Goal: Communication & Community: Answer question/provide support

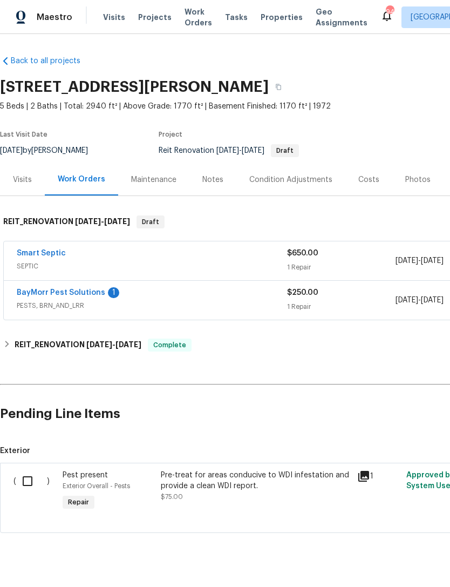
click at [81, 291] on link "BayMorr Pest Solutions" at bounding box center [61, 293] width 89 height 8
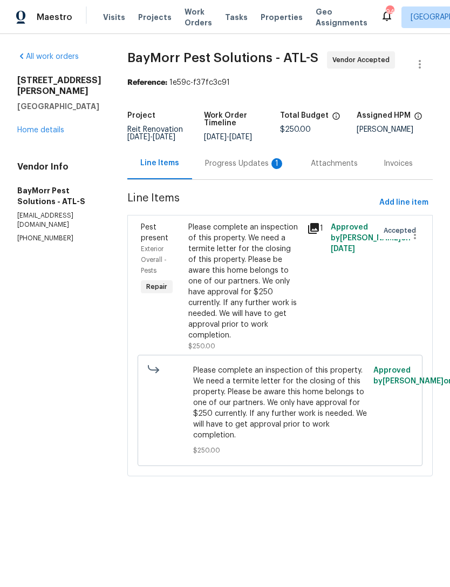
click at [254, 179] on div "Progress Updates 1" at bounding box center [245, 163] width 106 height 32
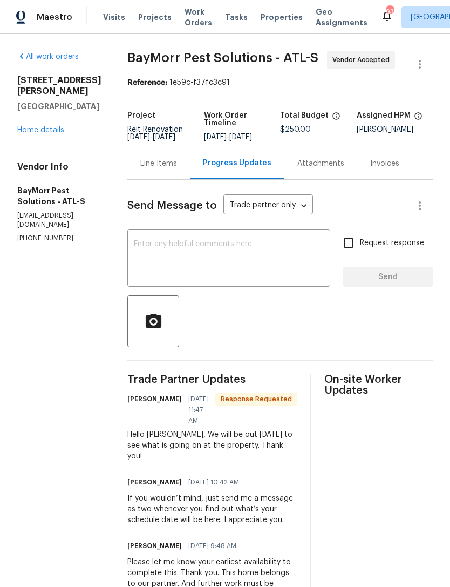
click at [217, 266] on textarea at bounding box center [229, 259] width 190 height 38
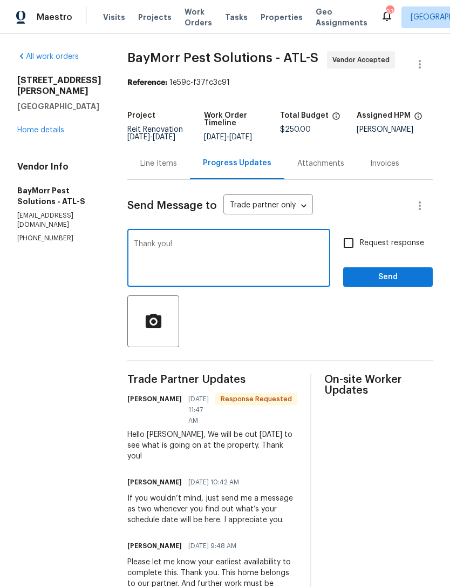
type textarea "Thank you!"
click at [383, 283] on span "Send" at bounding box center [388, 277] width 72 height 13
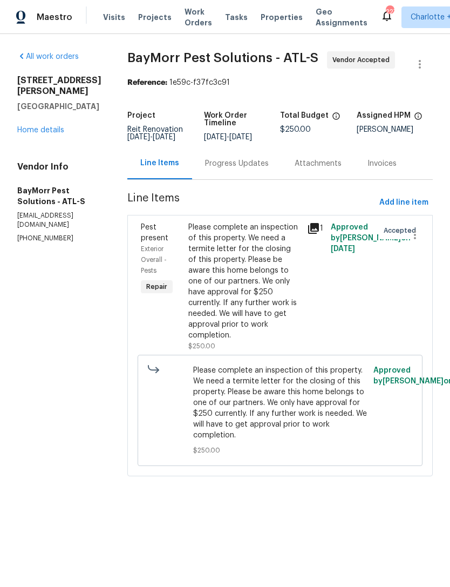
click at [244, 179] on div "Progress Updates" at bounding box center [237, 163] width 90 height 32
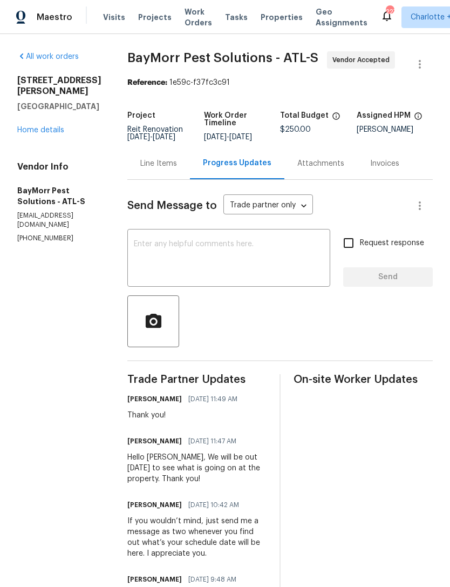
click at [240, 252] on textarea at bounding box center [229, 259] width 190 height 38
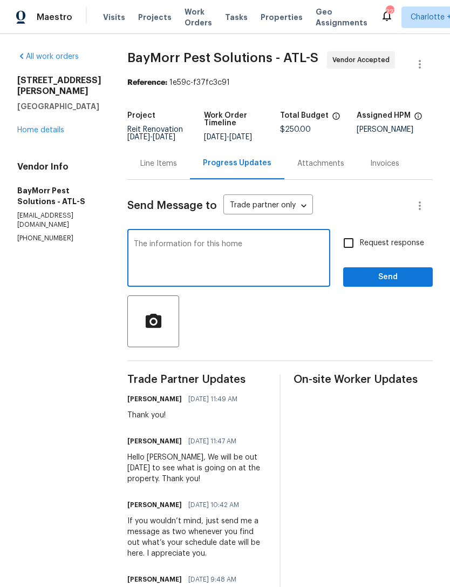
click at [137, 253] on textarea "The information for this home" at bounding box center [229, 259] width 190 height 38
click at [279, 274] on textarea "Here’s the access information for this home" at bounding box center [229, 259] width 190 height 38
click at [184, 278] on textarea "Here’s the access information for this home" at bounding box center [229, 259] width 190 height 38
click at [307, 254] on textarea "Here’s the access information for this home" at bounding box center [229, 259] width 190 height 38
click at [168, 269] on textarea "Here’s the access information for this home" at bounding box center [229, 259] width 190 height 38
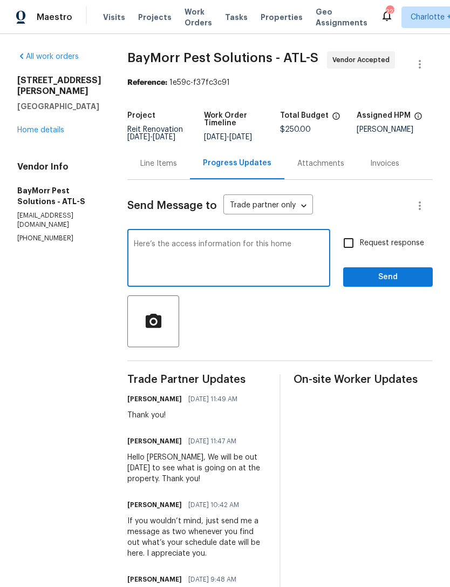
click at [316, 255] on textarea "Here’s the access information for this home" at bounding box center [229, 259] width 190 height 38
click at [305, 258] on textarea "Here’s the access information for this home." at bounding box center [229, 259] width 190 height 38
paste textarea "Access instructions: Igloo: 38849377 or Combo: 3326"
type textarea "Here’s the access information for this home. Access instructions: Igloo: 388493…"
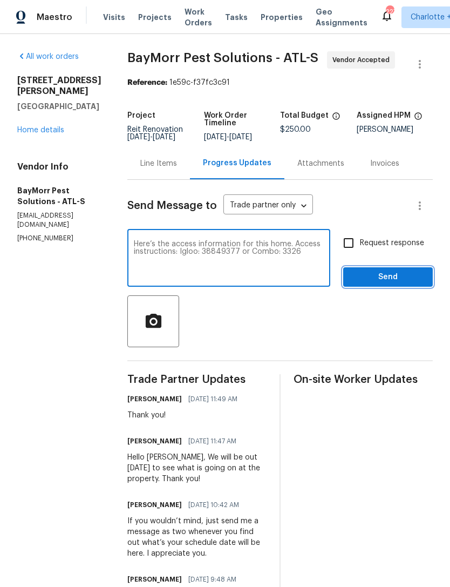
click at [394, 282] on span "Send" at bounding box center [388, 277] width 72 height 13
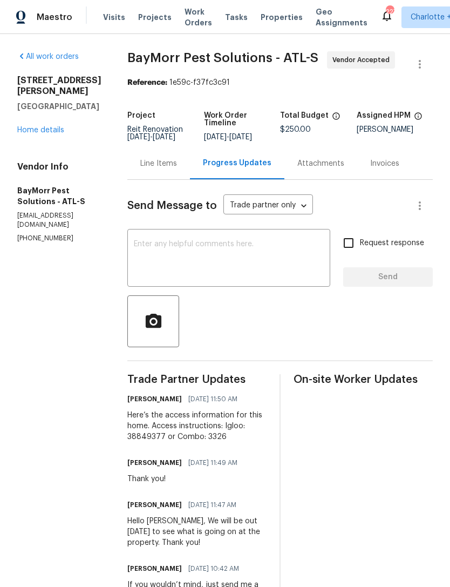
click at [34, 134] on link "Home details" at bounding box center [40, 130] width 47 height 8
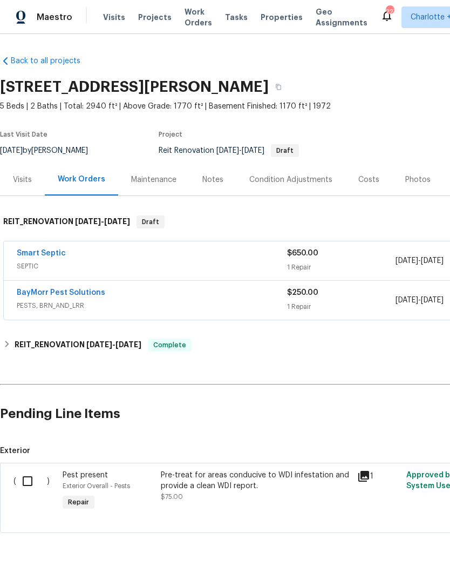
click at [41, 253] on link "Smart Septic" at bounding box center [41, 253] width 49 height 8
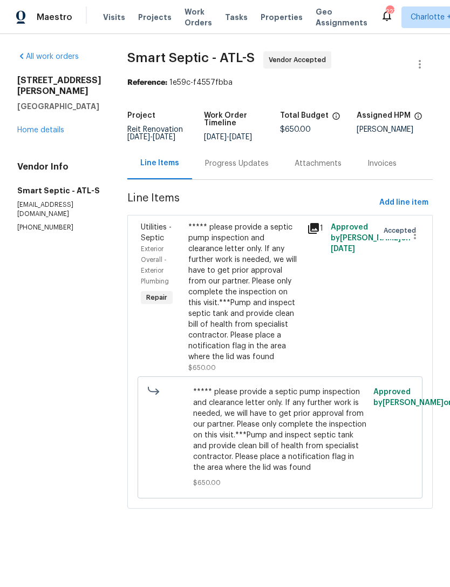
click at [233, 169] on div "Progress Updates" at bounding box center [237, 163] width 64 height 11
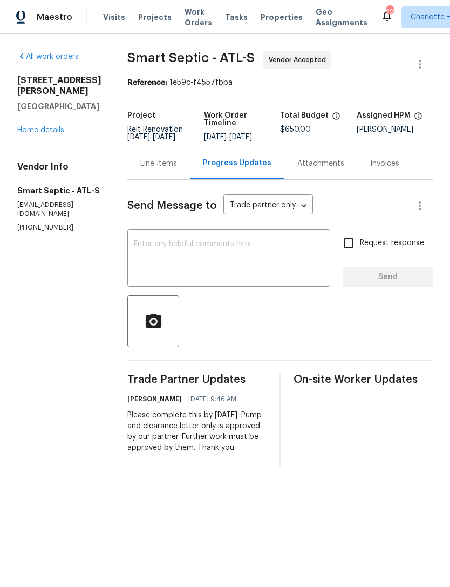
click at [213, 266] on textarea at bounding box center [229, 259] width 190 height 38
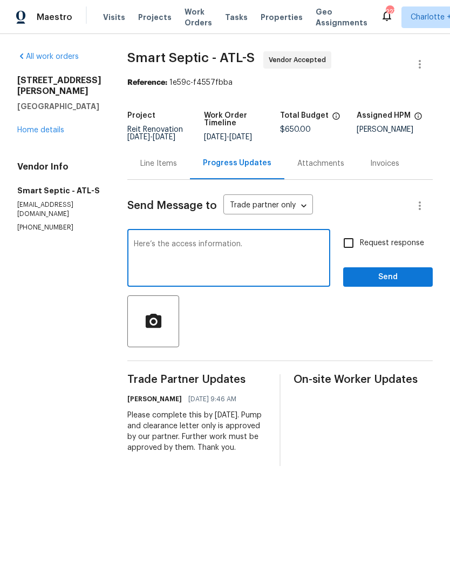
click at [264, 261] on textarea "Here’s the access information." at bounding box center [229, 259] width 190 height 38
paste textarea "Access instructions: Igloo: 38849377 or Combo: 3326"
type textarea "Here’s the access information.Access instructions: Igloo: 38849377 or Combo: 33…"
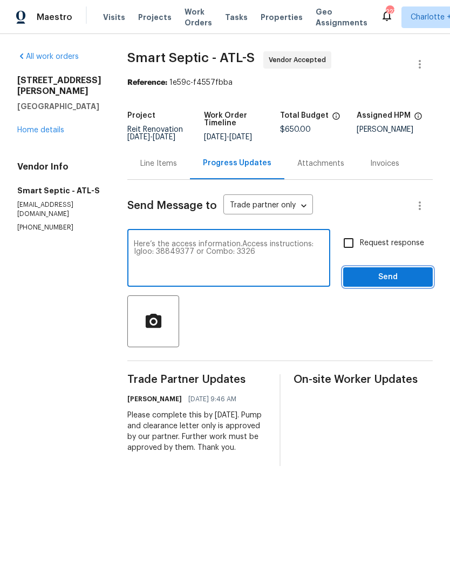
click at [359, 284] on span "Send" at bounding box center [388, 277] width 72 height 13
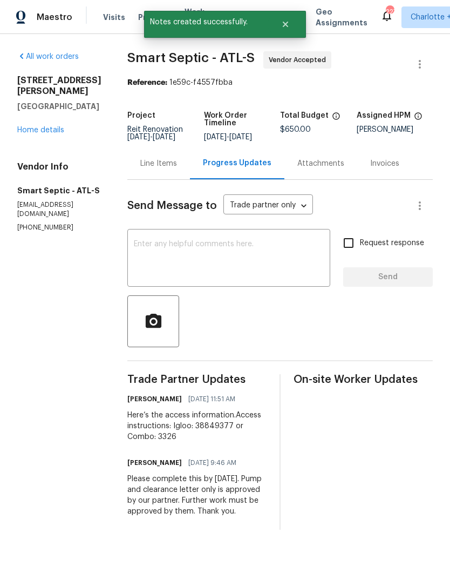
click at [41, 151] on div "All work orders 3730 Douglas Ridge Trl Douglasville, GA 30135 Home details Vend…" at bounding box center [59, 141] width 84 height 181
click at [50, 134] on link "Home details" at bounding box center [40, 130] width 47 height 8
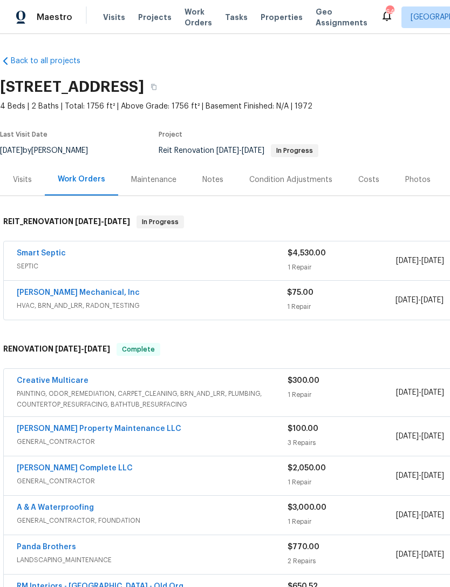
click at [58, 256] on link "Smart Septic" at bounding box center [41, 253] width 49 height 8
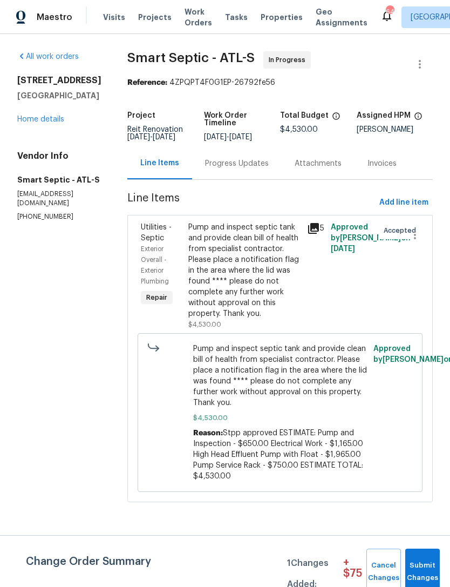
click at [239, 179] on div "Progress Updates" at bounding box center [237, 163] width 90 height 32
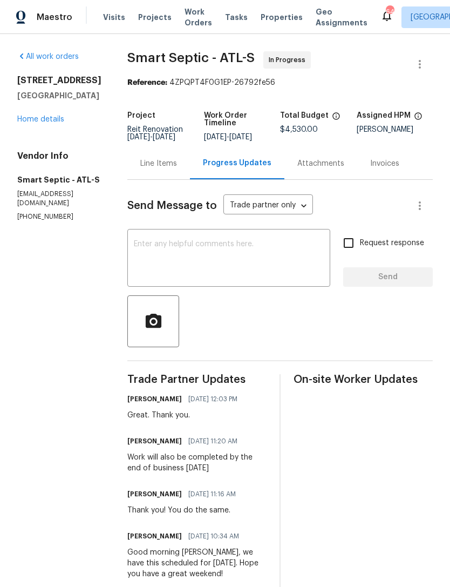
click at [213, 254] on textarea at bounding box center [229, 259] width 190 height 38
click at [221, 266] on textarea at bounding box center [229, 259] width 190 height 38
paste textarea "Igloo 63514135 // Mech LB 3236"
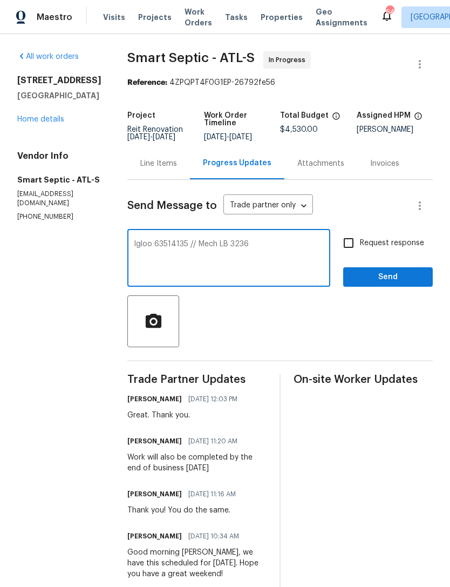
click at [134, 253] on textarea "Igloo 63514135 // Mech LB 3236" at bounding box center [229, 259] width 190 height 38
type textarea "Access instructions Igloo 63514135 // Mech LB 3236"
click at [379, 284] on span "Send" at bounding box center [388, 277] width 72 height 13
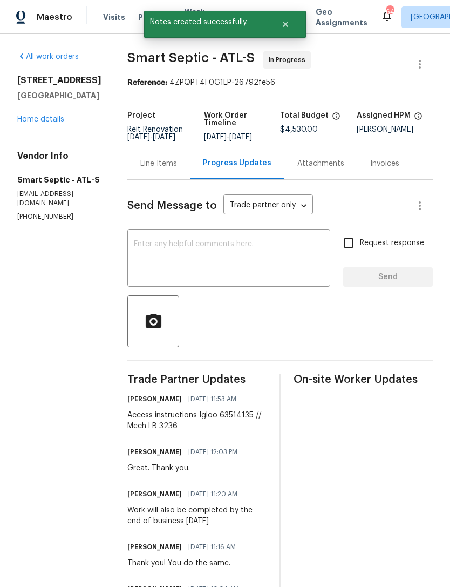
click at [53, 123] on link "Home details" at bounding box center [40, 120] width 47 height 8
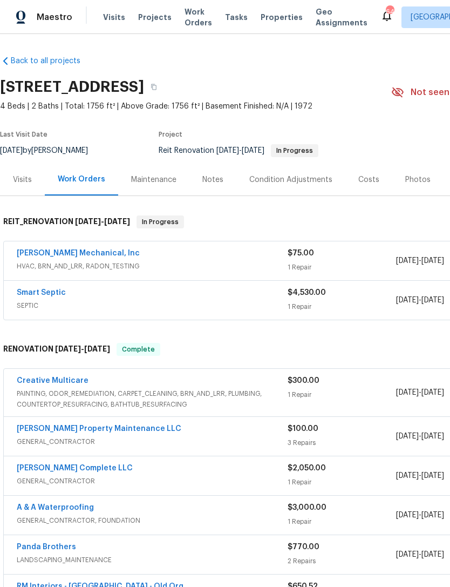
click at [80, 255] on link "JH Martin Mechanical, Inc" at bounding box center [78, 253] width 123 height 8
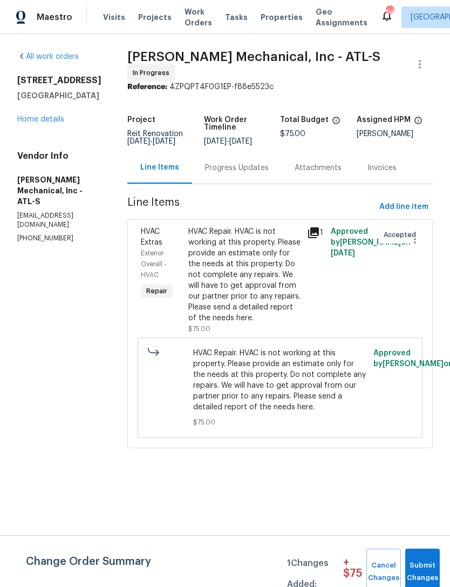
click at [259, 173] on div "Progress Updates" at bounding box center [237, 168] width 64 height 11
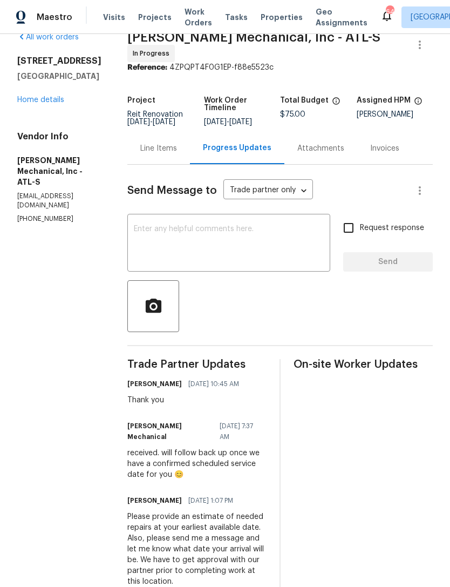
scroll to position [19, 0]
click at [228, 241] on textarea at bounding box center [229, 245] width 190 height 38
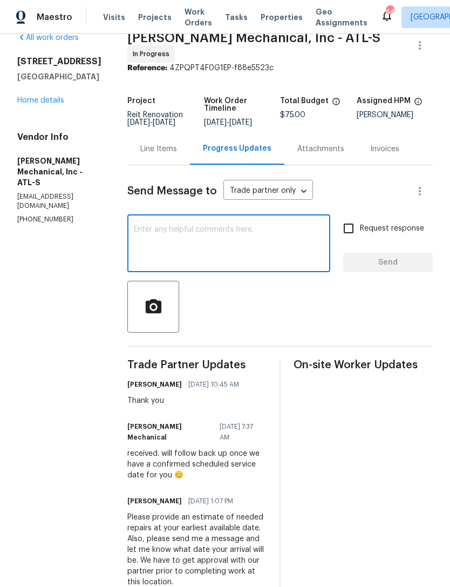
click at [180, 233] on textarea at bounding box center [229, 245] width 190 height 38
paste textarea "Igloo 63514135 // Mech LB 3236"
type textarea "Igloo 63514135 // Mech LB 3236"
click at [41, 92] on div "2761 Whisper Ct Douglasville, GA 30135 Home details" at bounding box center [59, 81] width 84 height 50
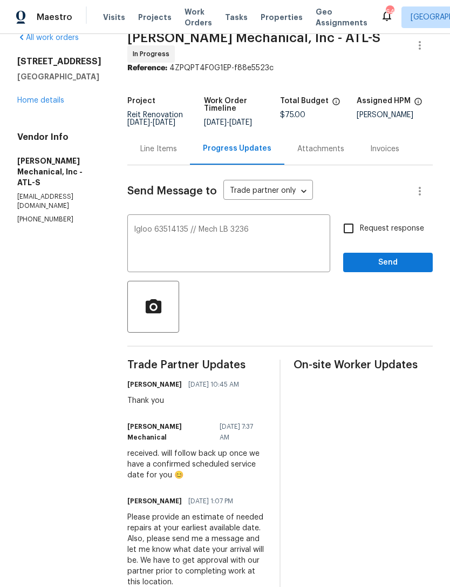
click at [37, 104] on link "Home details" at bounding box center [40, 101] width 47 height 8
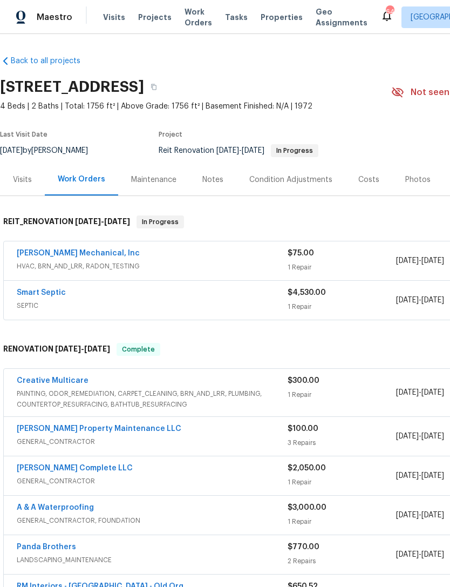
click at [39, 291] on link "Smart Septic" at bounding box center [41, 293] width 49 height 8
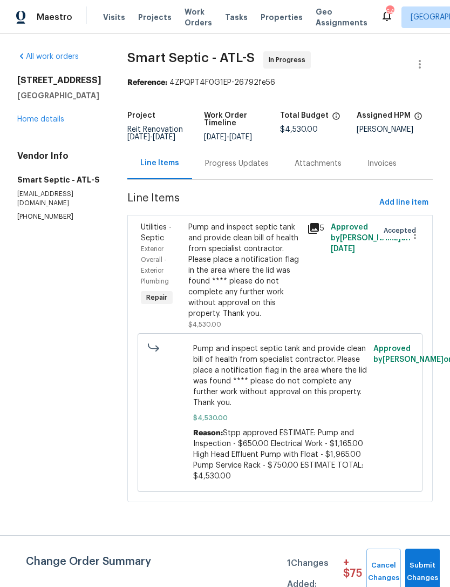
click at [242, 169] on div "Progress Updates" at bounding box center [237, 163] width 64 height 11
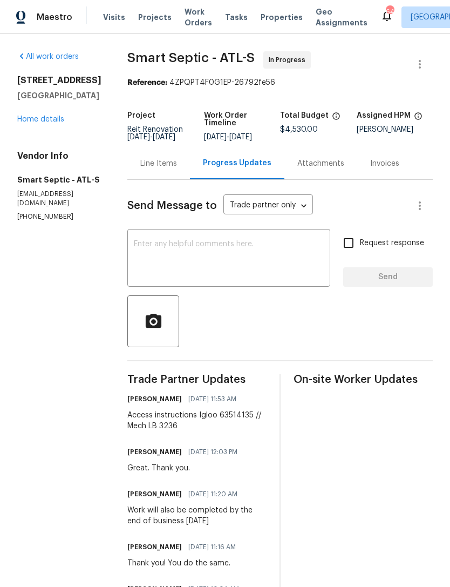
click at [44, 123] on link "Home details" at bounding box center [40, 120] width 47 height 8
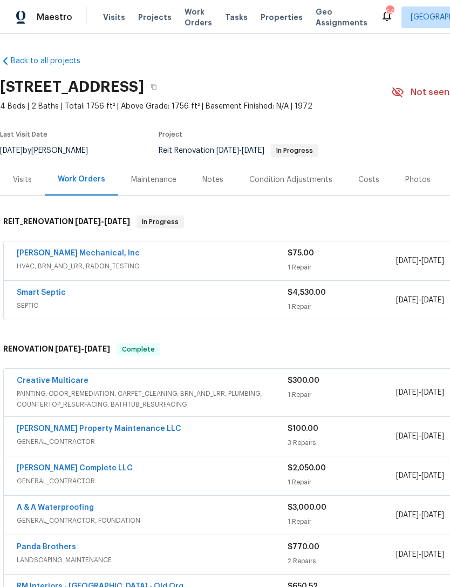
click at [73, 256] on link "JH Martin Mechanical, Inc" at bounding box center [78, 253] width 123 height 8
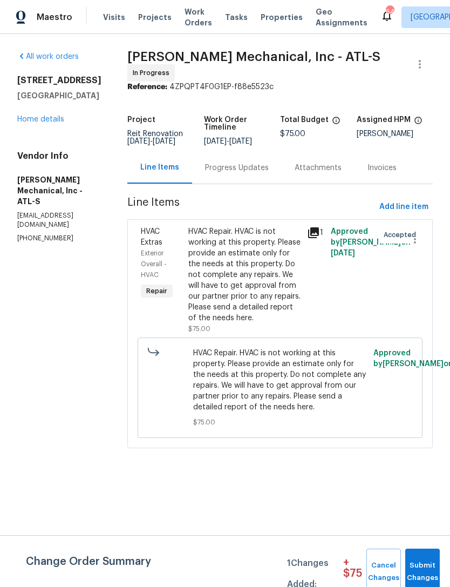
click at [265, 178] on div "Progress Updates" at bounding box center [237, 168] width 90 height 32
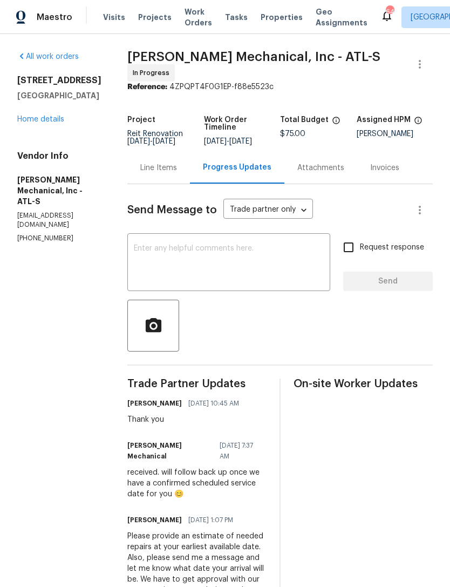
click at [256, 256] on textarea at bounding box center [229, 264] width 190 height 38
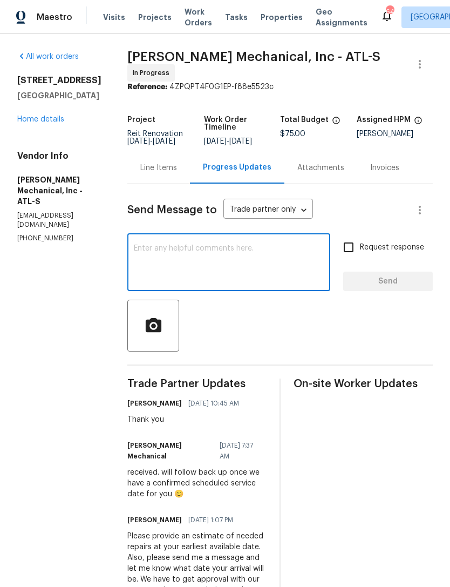
click at [240, 255] on textarea at bounding box center [229, 264] width 190 height 38
paste textarea "Igloo 63514135 // Mech LB 3236"
type textarea "Igloo 63514135 // Mech LB 3236"
click at [347, 251] on input "Request response" at bounding box center [348, 247] width 23 height 23
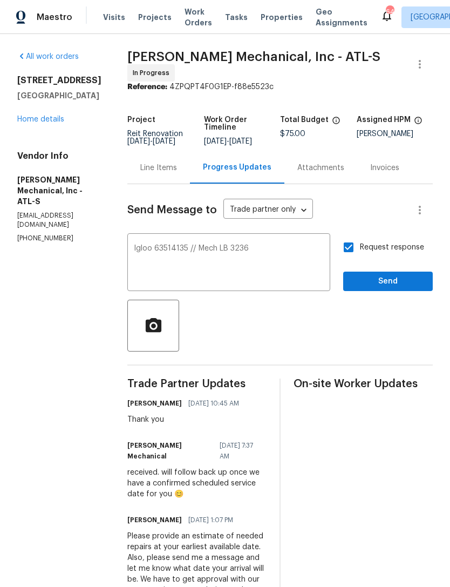
click at [349, 254] on input "Request response" at bounding box center [348, 247] width 23 height 23
checkbox input "false"
click at [394, 278] on button "Send" at bounding box center [388, 282] width 90 height 20
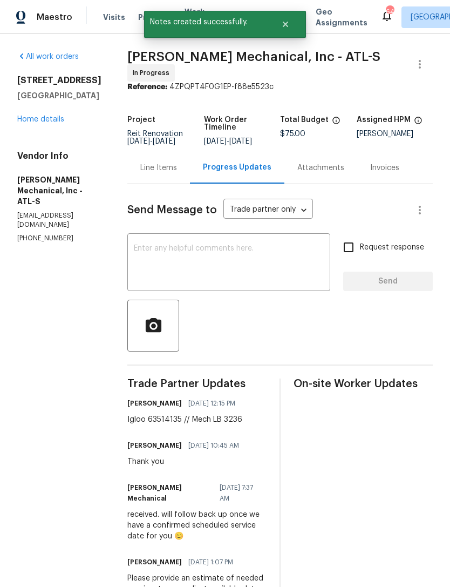
click at [240, 271] on textarea at bounding box center [229, 264] width 190 height 38
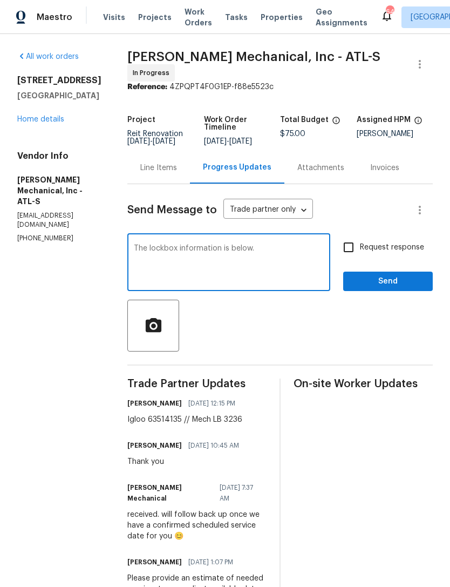
type textarea "The lockbox information is below."
click at [386, 283] on span "Send" at bounding box center [388, 281] width 72 height 13
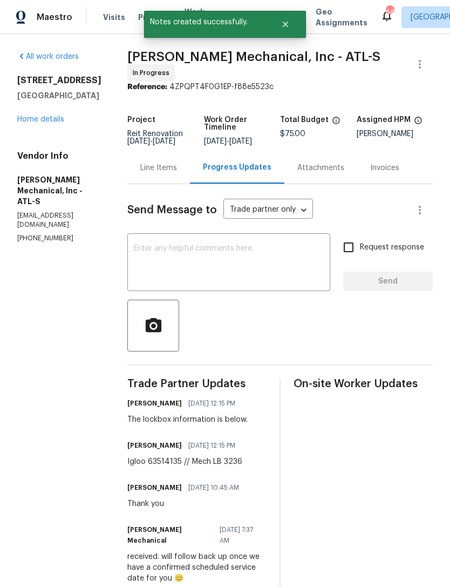
click at [35, 119] on link "Home details" at bounding box center [40, 120] width 47 height 8
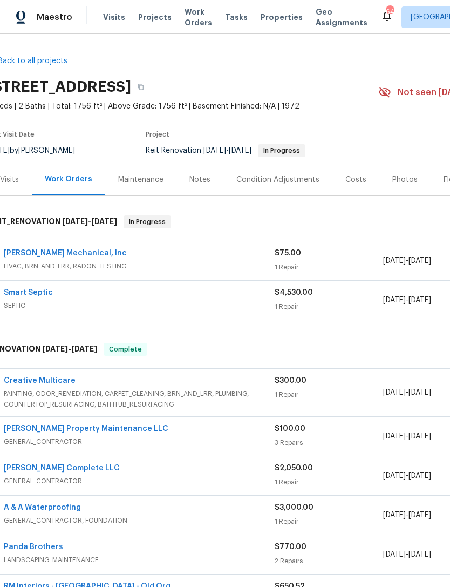
scroll to position [0, 13]
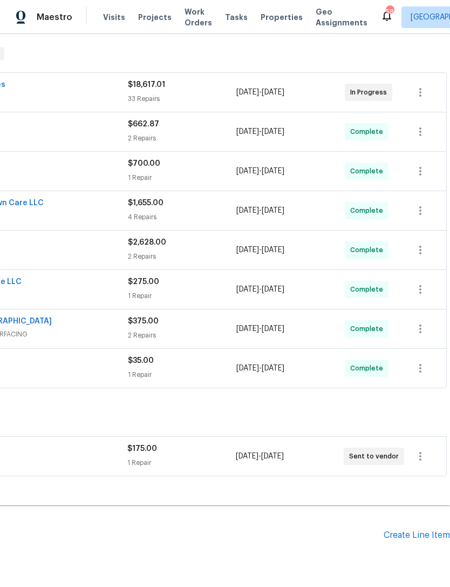
scroll to position [170, 160]
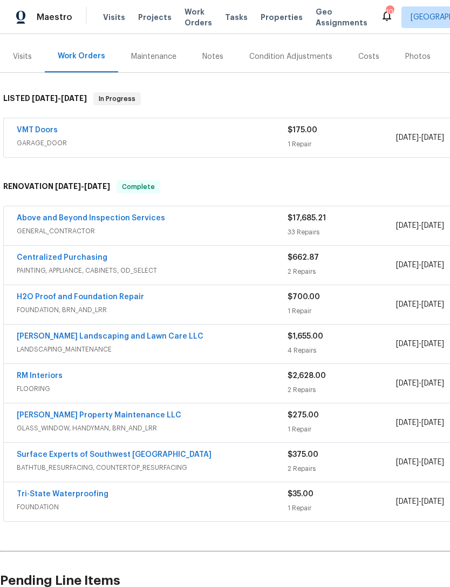
scroll to position [124, 0]
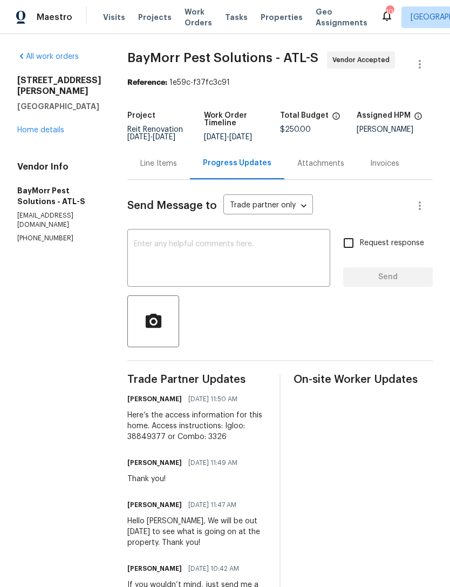
click at [48, 134] on link "Home details" at bounding box center [40, 130] width 47 height 8
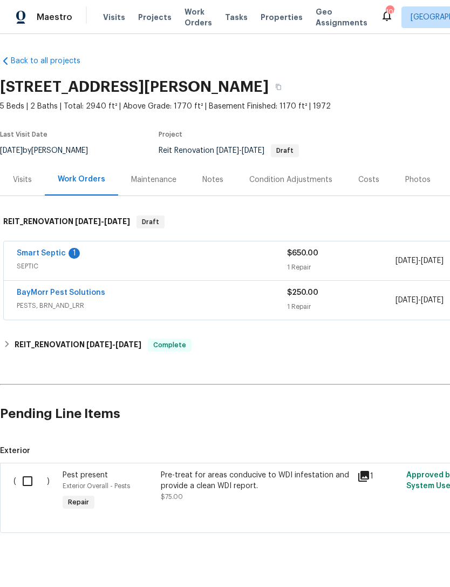
click at [78, 295] on link "BayMorr Pest Solutions" at bounding box center [61, 293] width 89 height 8
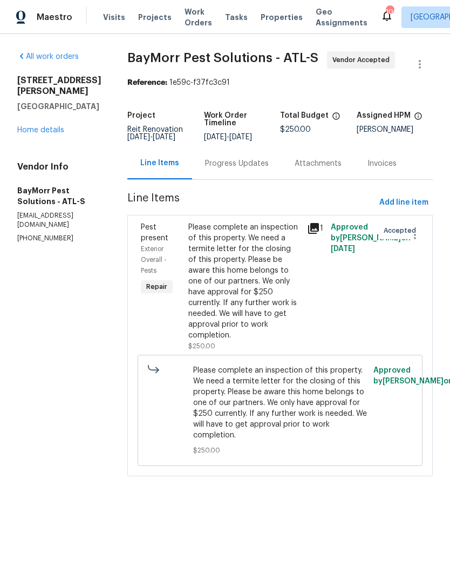
click at [219, 179] on div "Progress Updates" at bounding box center [237, 163] width 90 height 32
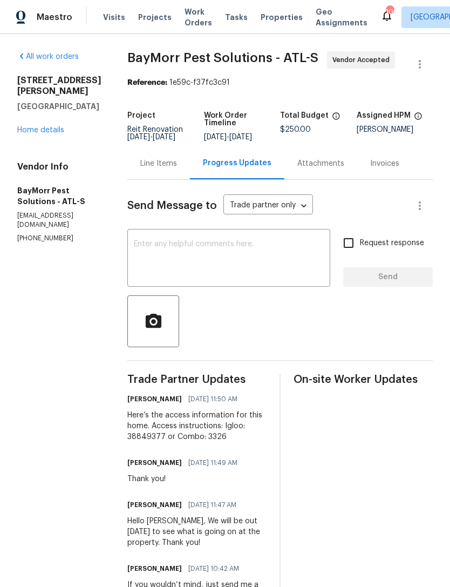
click at [43, 153] on div "All work orders [STREET_ADDRESS][PERSON_NAME] Home details Vendor Info BayMorr …" at bounding box center [59, 147] width 84 height 192
click at [43, 134] on link "Home details" at bounding box center [40, 130] width 47 height 8
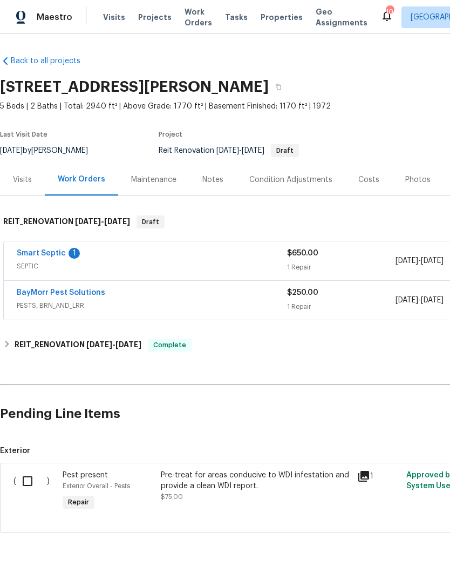
click at [43, 253] on link "Smart Septic" at bounding box center [41, 253] width 49 height 8
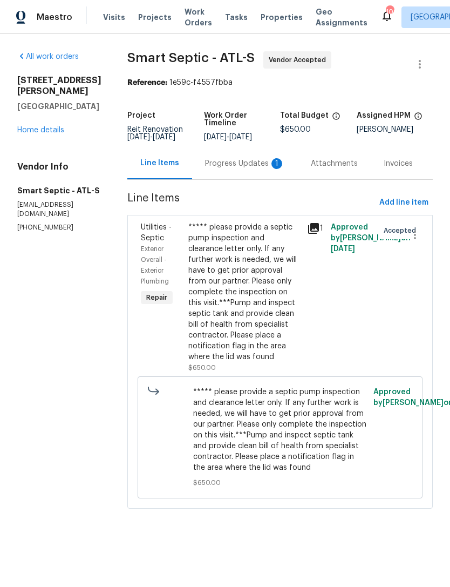
click at [232, 169] on div "Progress Updates 1" at bounding box center [245, 163] width 80 height 11
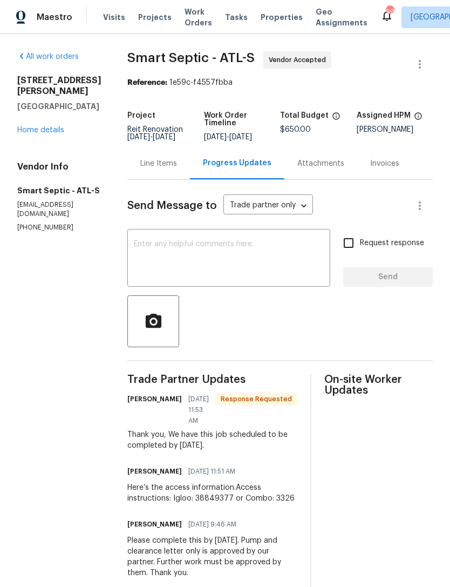
click at [235, 267] on textarea at bounding box center [229, 259] width 190 height 38
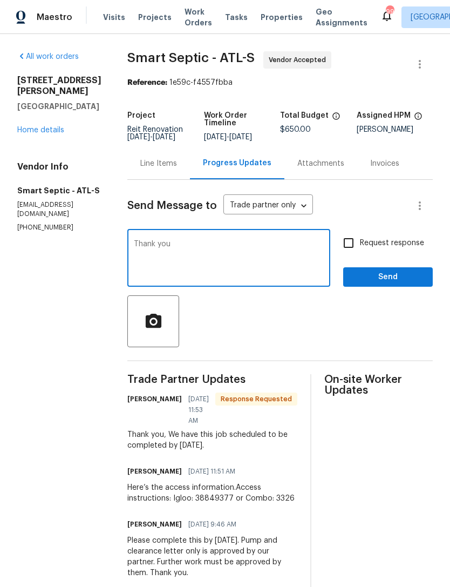
type textarea "Thank you"
click at [383, 275] on button "Send" at bounding box center [388, 277] width 90 height 20
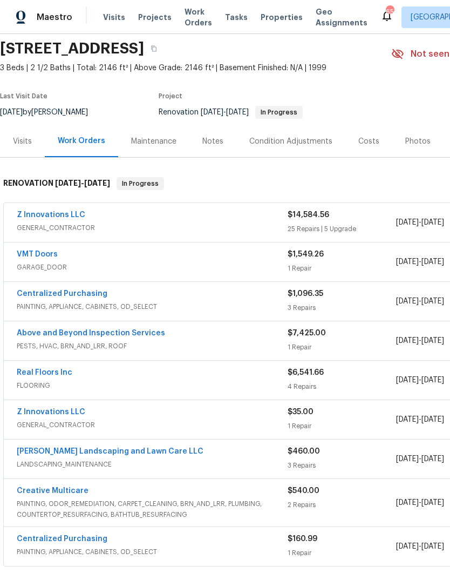
scroll to position [38, 0]
click at [58, 211] on link "Z Innovations LLC" at bounding box center [51, 215] width 69 height 8
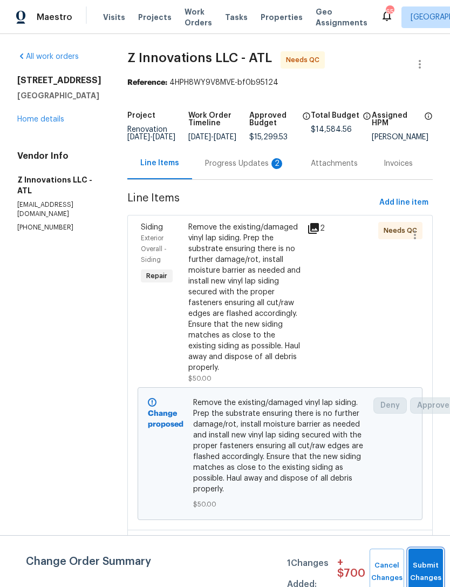
click at [425, 565] on button "Submit Changes" at bounding box center [426, 572] width 35 height 46
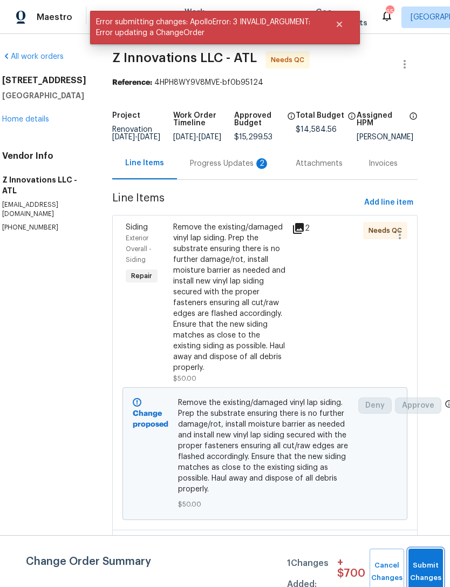
scroll to position [0, 15]
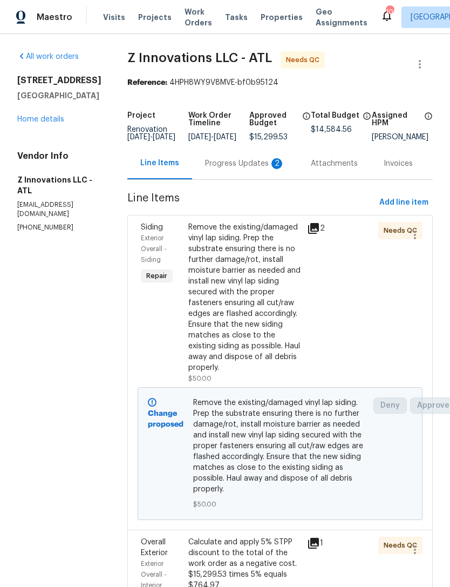
click at [239, 169] on div "Progress Updates 2" at bounding box center [245, 163] width 80 height 11
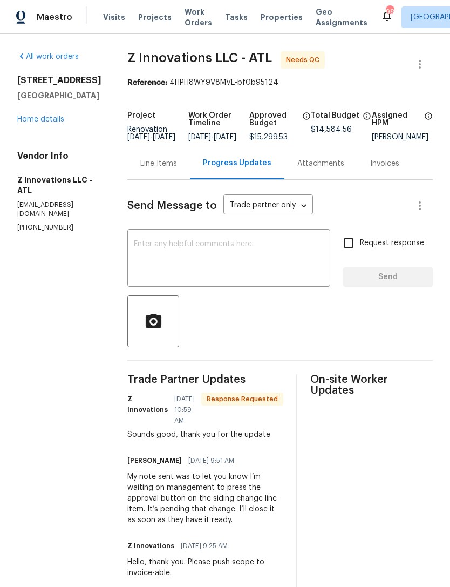
click at [40, 123] on link "Home details" at bounding box center [40, 120] width 47 height 8
